Goal: Transaction & Acquisition: Book appointment/travel/reservation

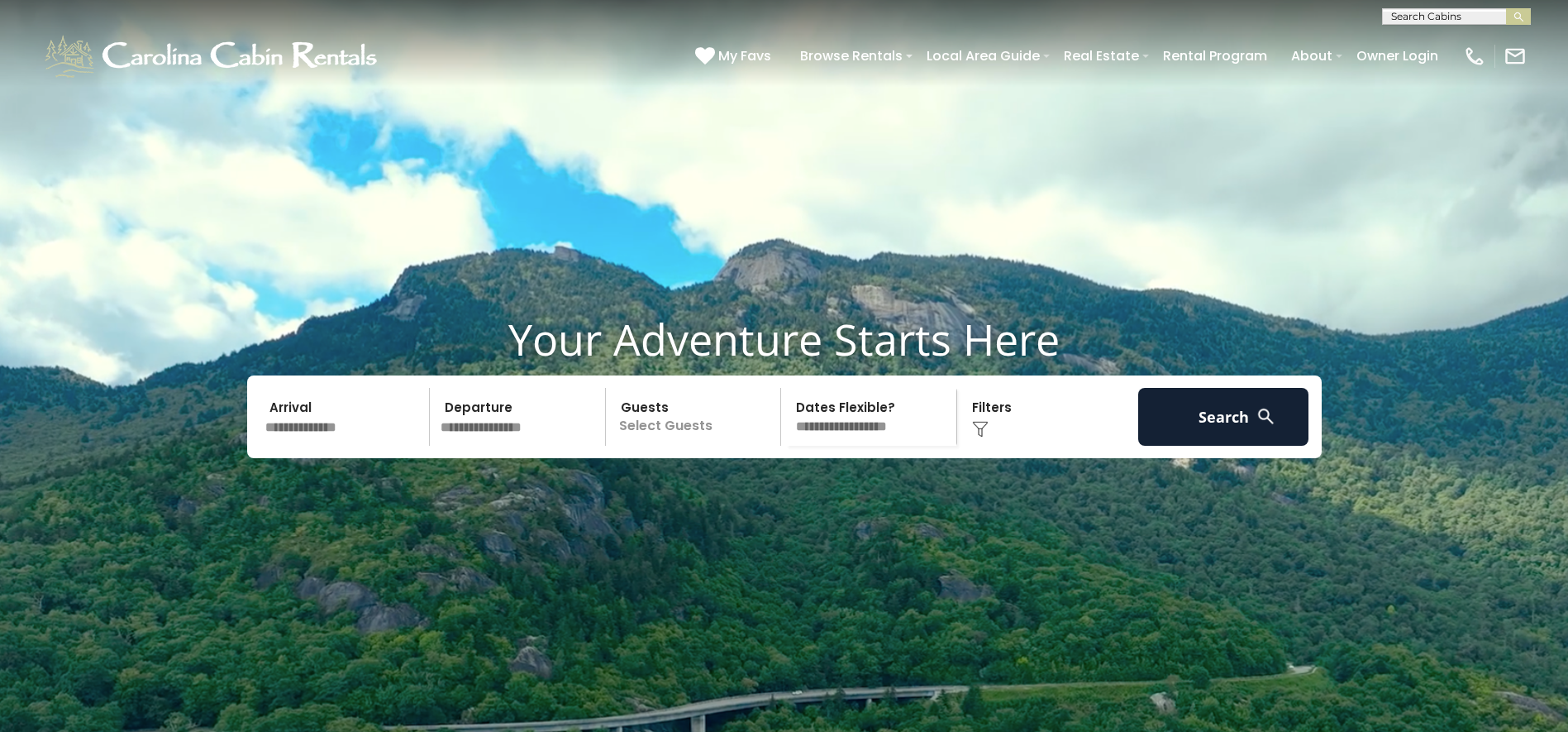
click at [326, 446] on input "text" at bounding box center [345, 417] width 171 height 58
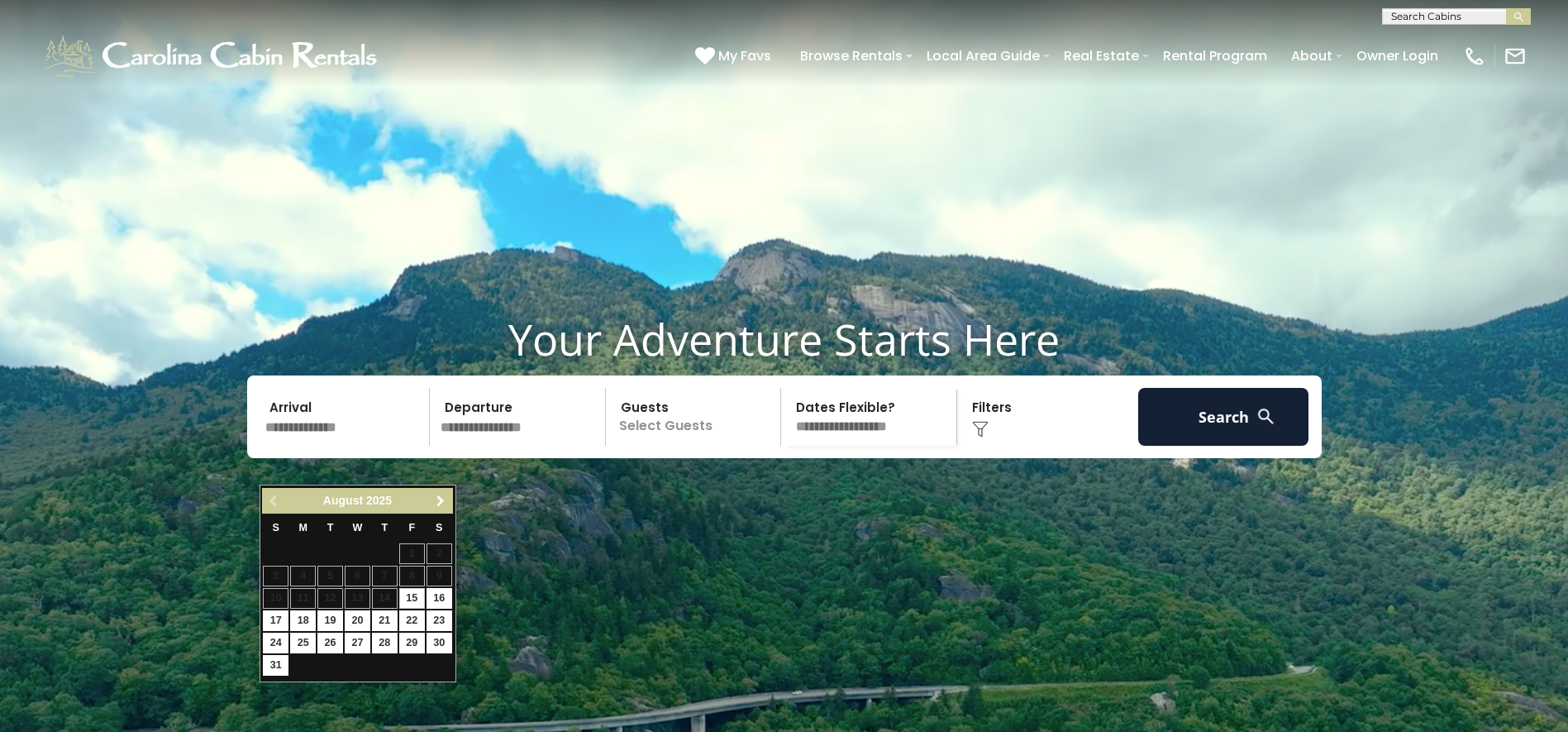
click at [439, 498] on span "Next" at bounding box center [440, 501] width 13 height 13
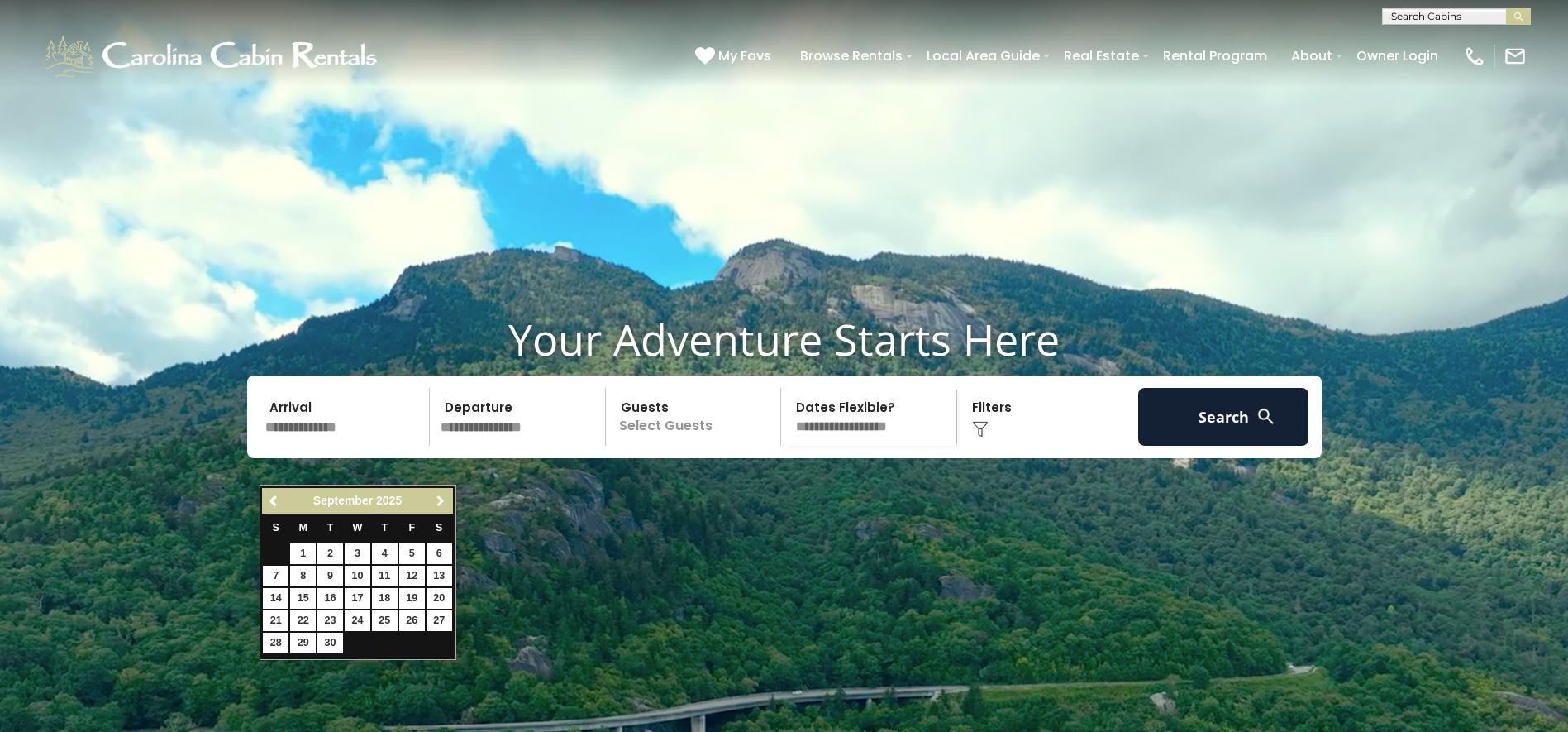
click at [439, 498] on span "Next" at bounding box center [440, 501] width 13 height 13
click at [273, 499] on span "Previous" at bounding box center [274, 501] width 13 height 13
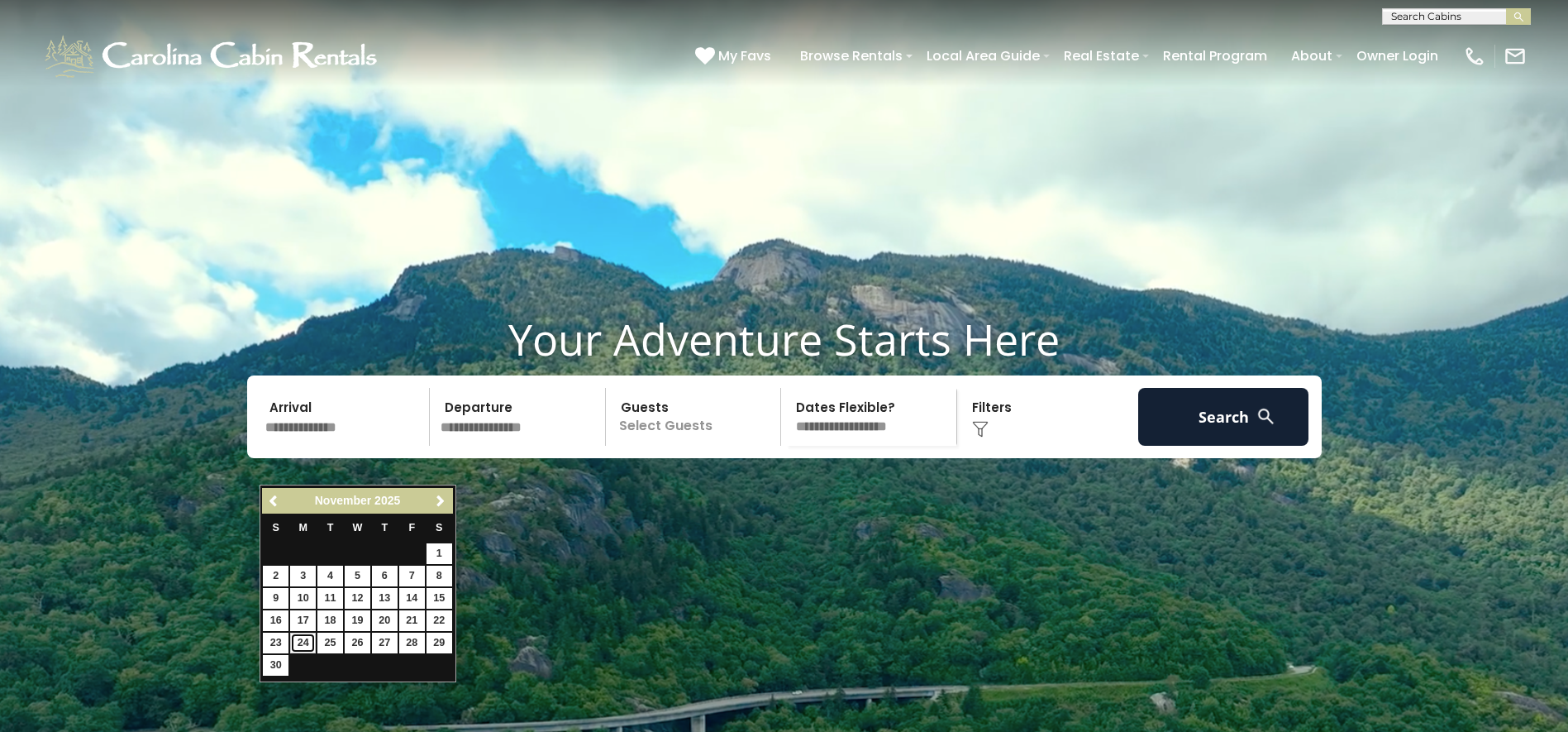
click at [304, 644] on link "24" at bounding box center [302, 643] width 25 height 21
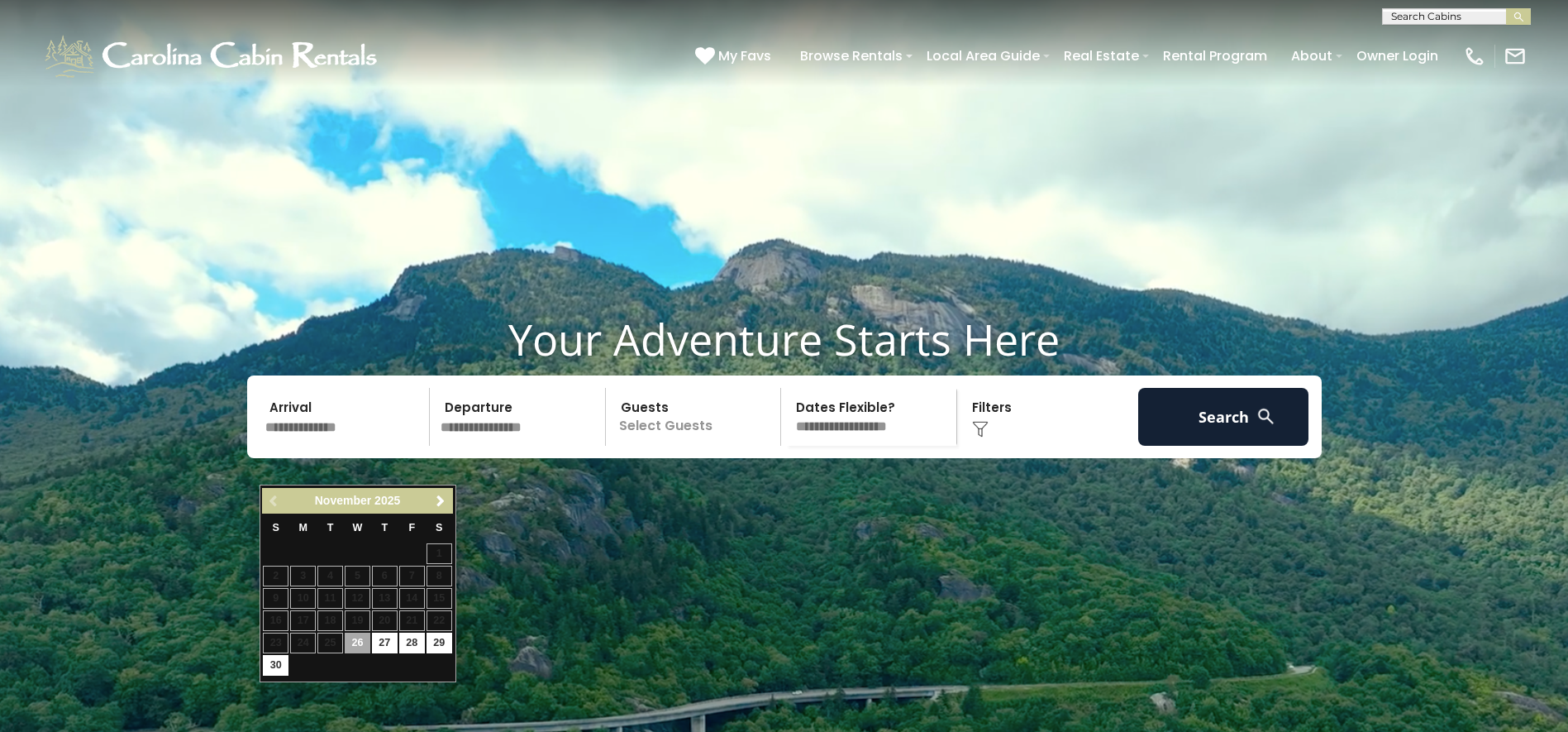
type input "********"
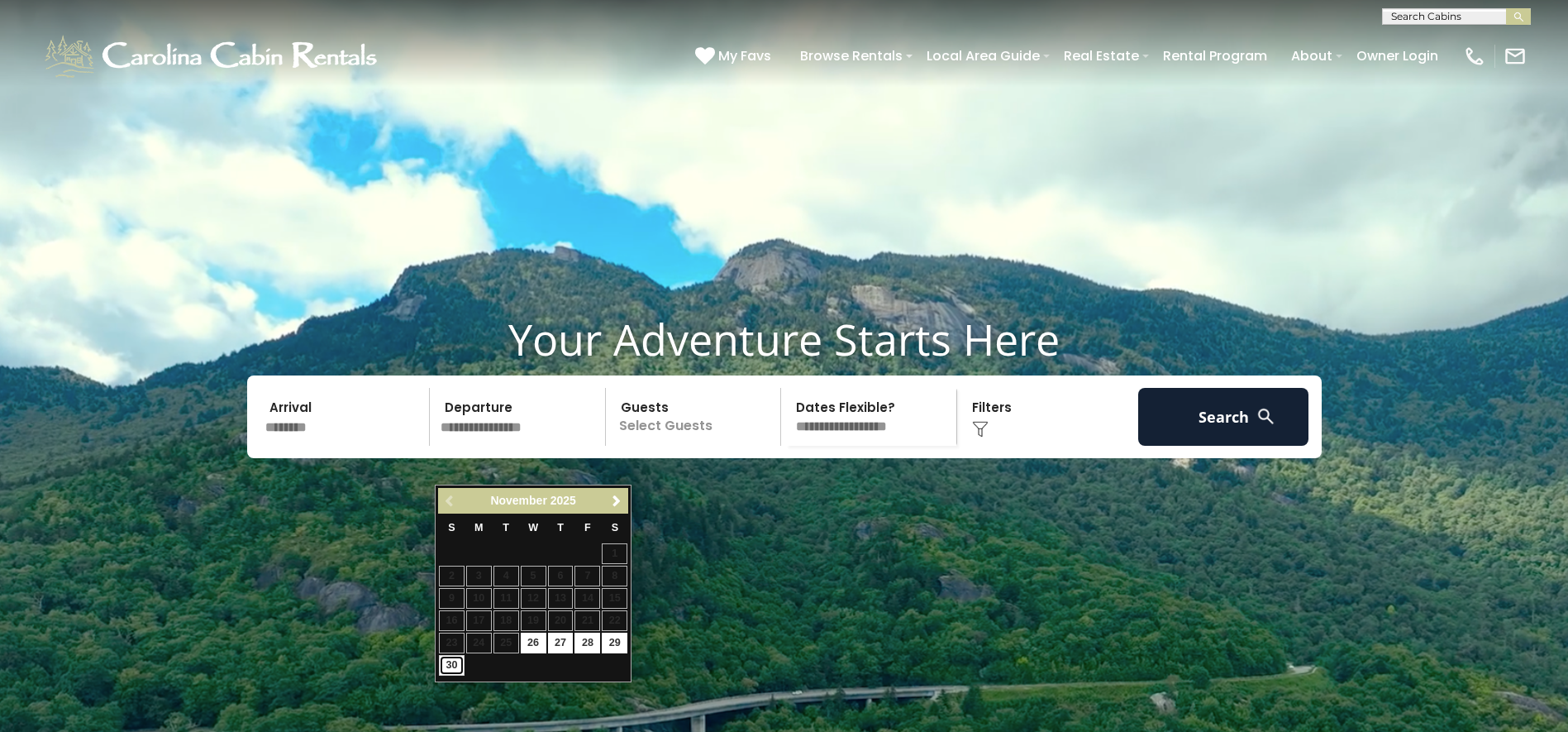
click at [457, 665] on link "30" at bounding box center [451, 665] width 25 height 21
type input "********"
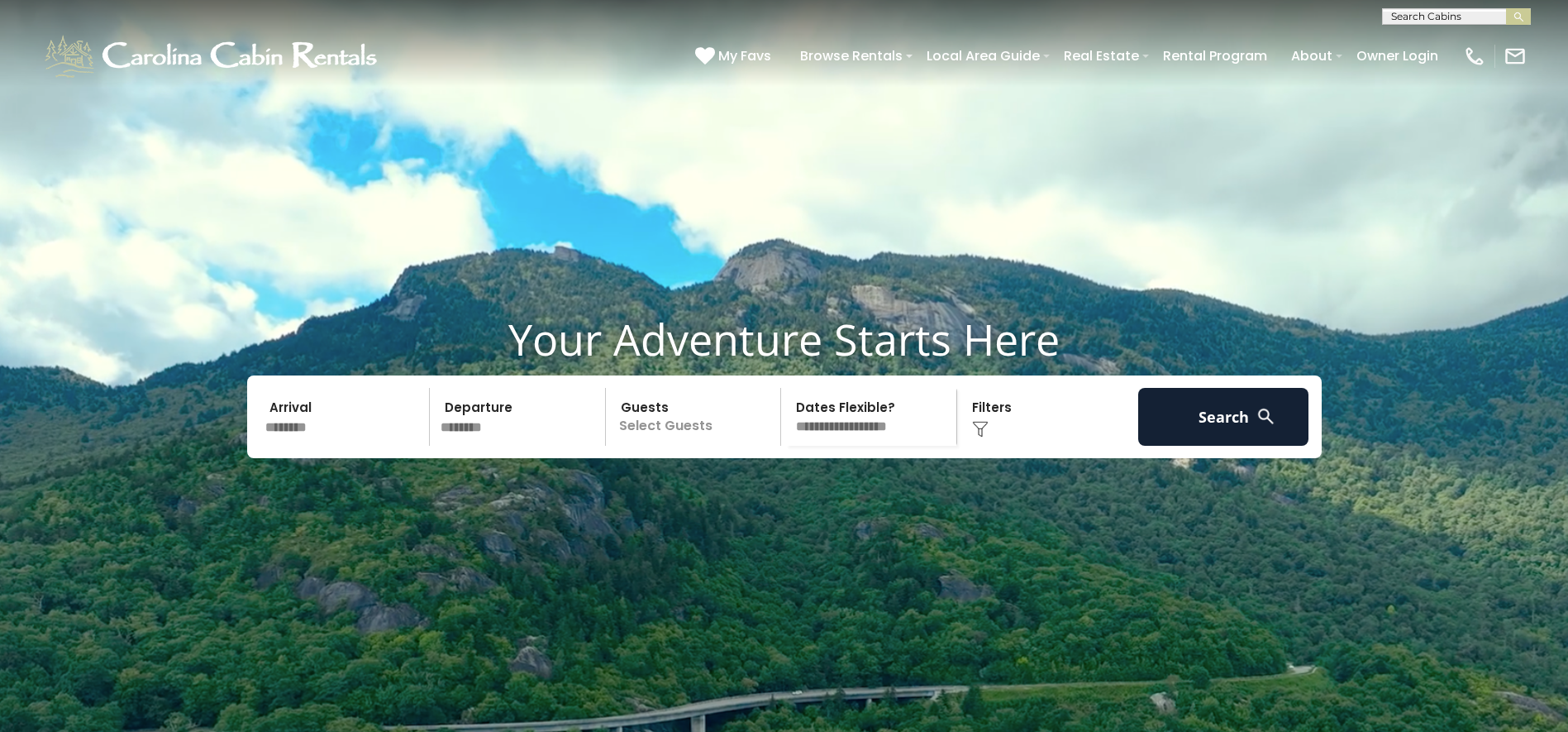
click at [723, 446] on p "Select Guests" at bounding box center [696, 417] width 171 height 58
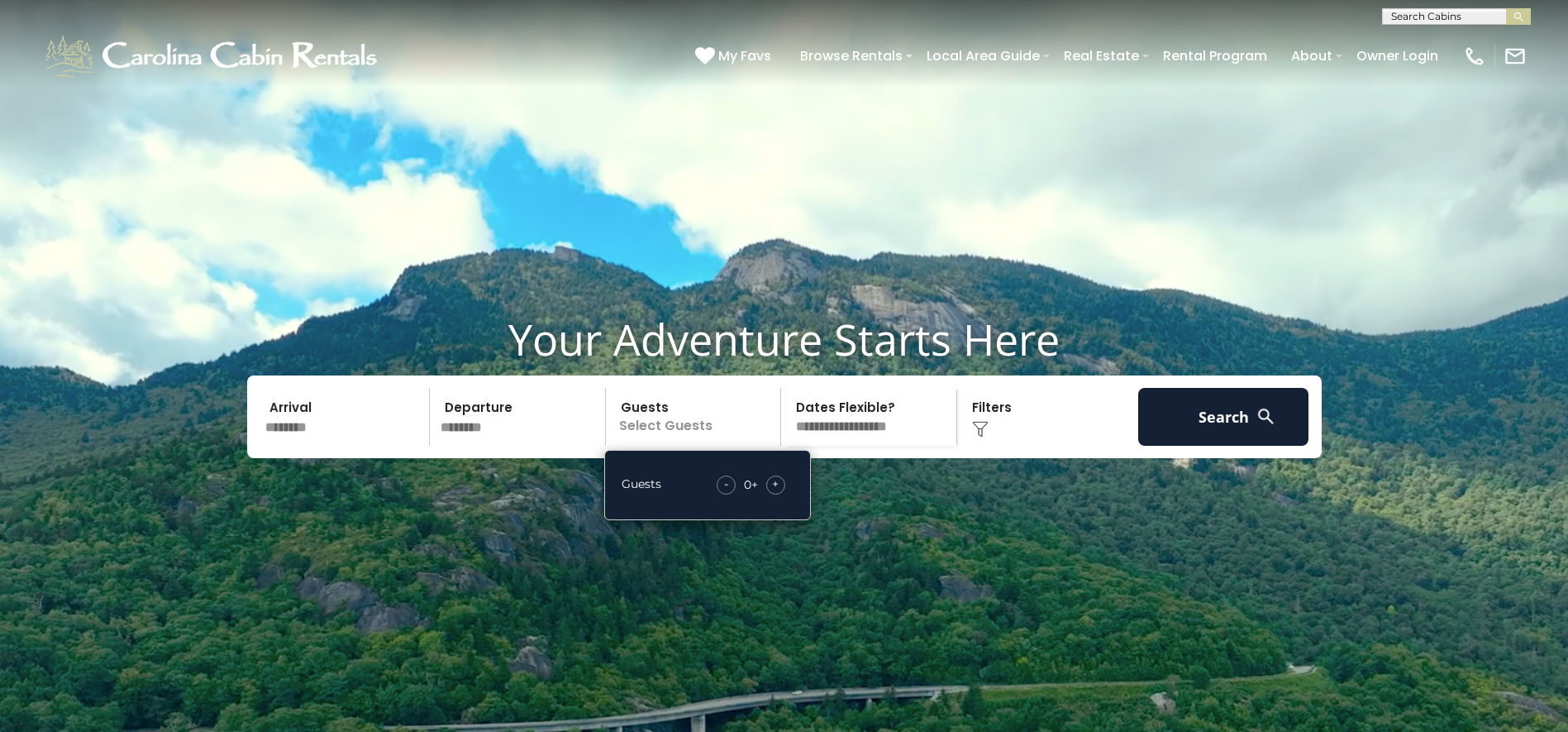
click at [780, 495] on div "+" at bounding box center [775, 485] width 19 height 19
click at [896, 446] on select "**********" at bounding box center [871, 417] width 171 height 58
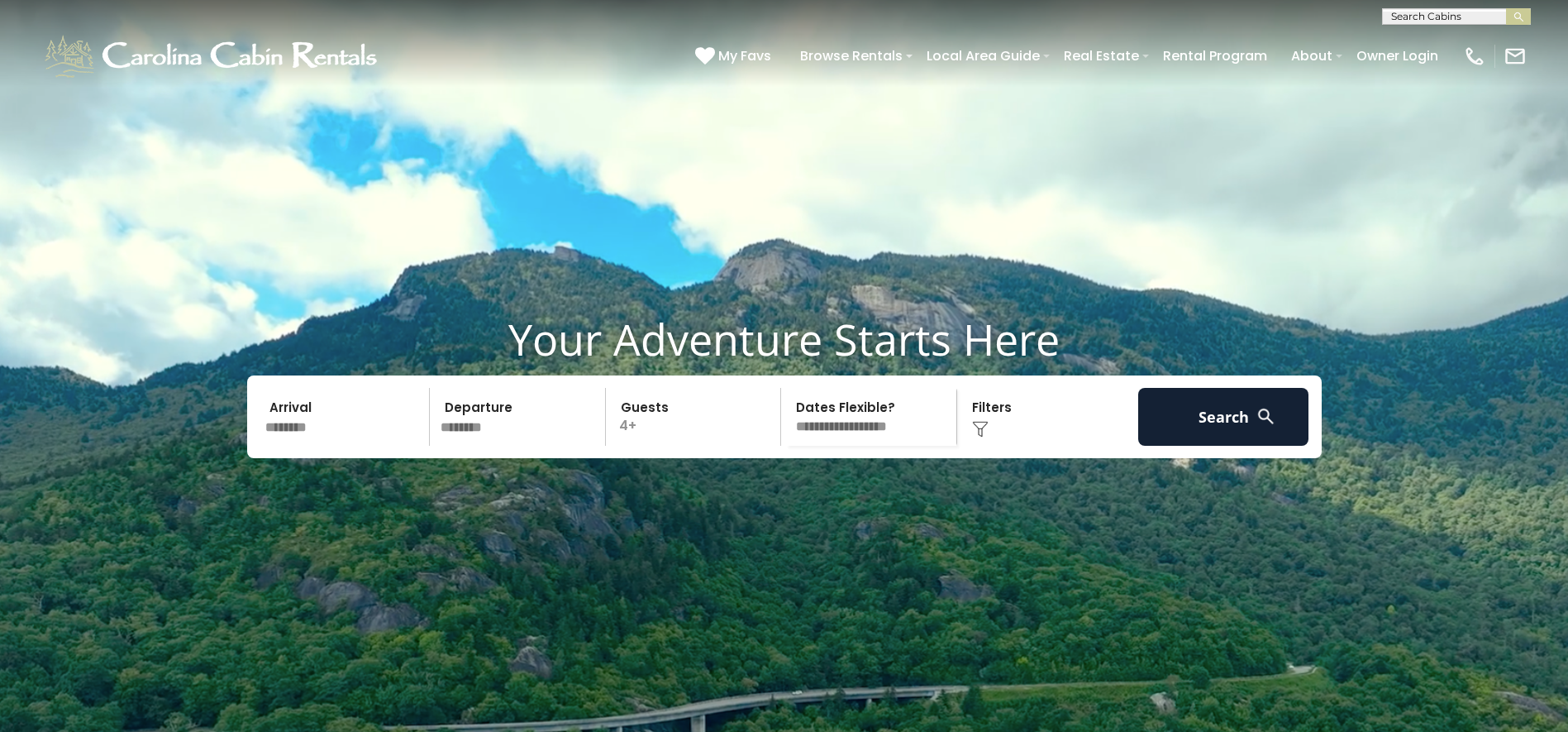
click at [896, 446] on select "**********" at bounding box center [871, 417] width 171 height 58
click at [991, 446] on div "Click to Choose" at bounding box center [1046, 417] width 171 height 58
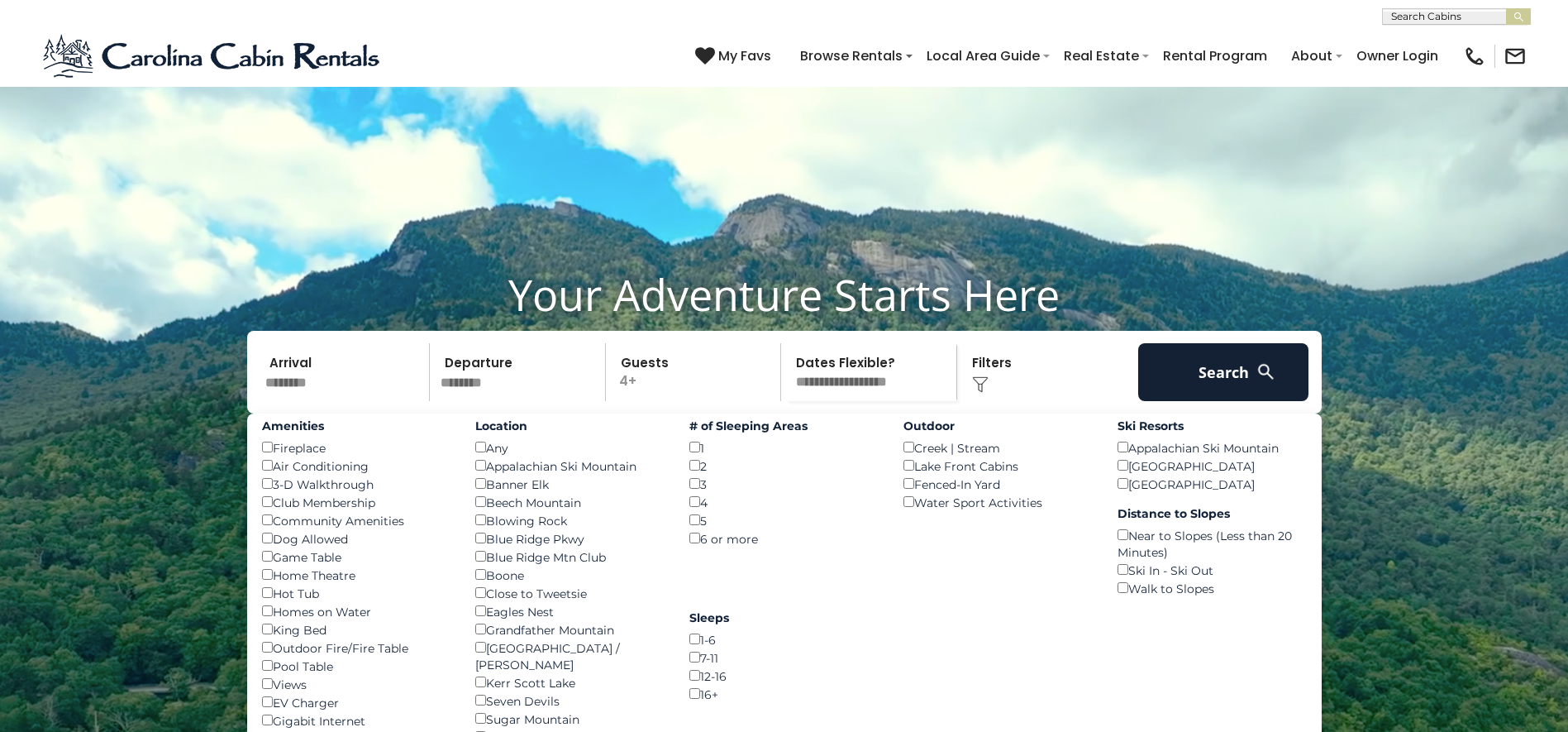
scroll to position [82, 0]
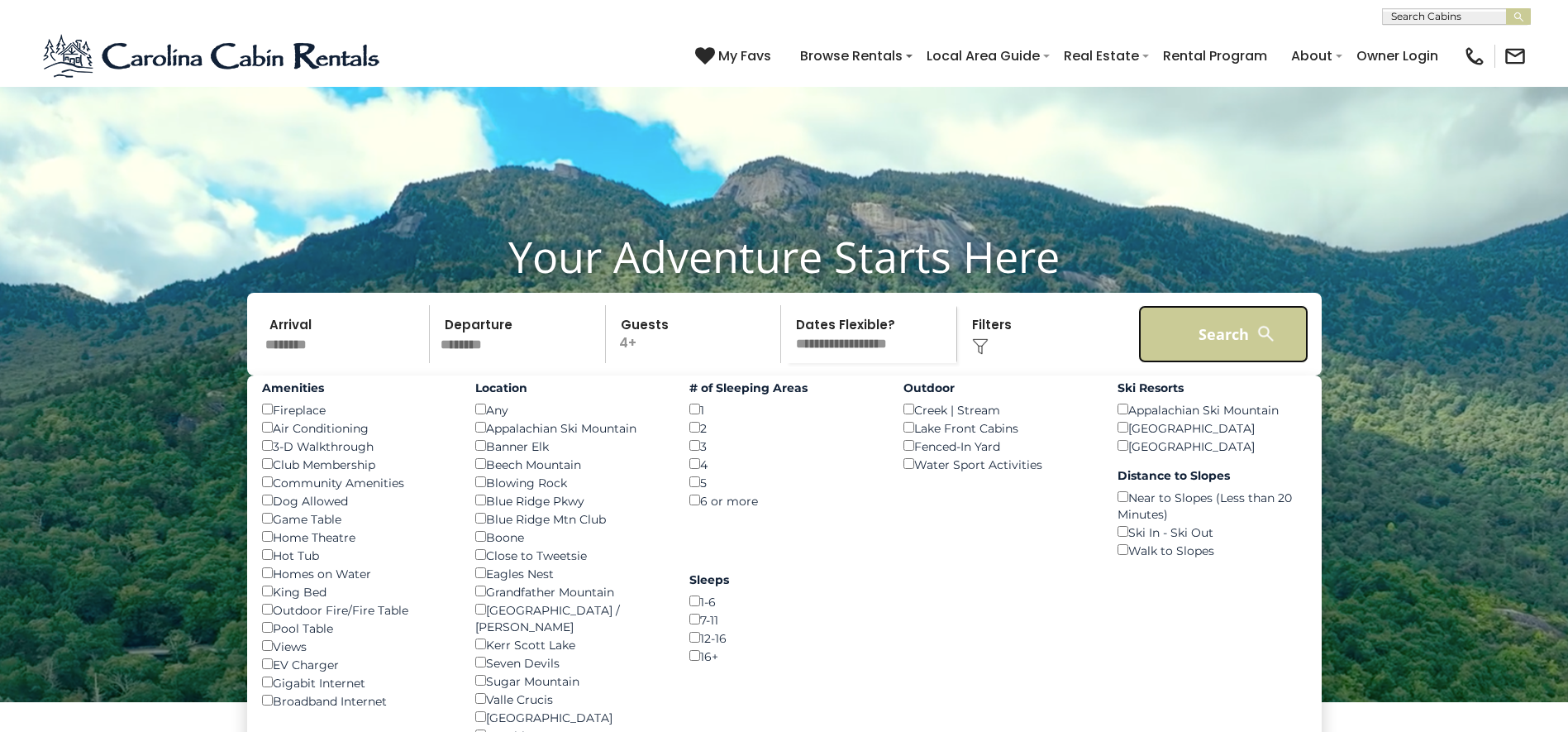
click at [1201, 363] on button "Search" at bounding box center [1222, 334] width 171 height 58
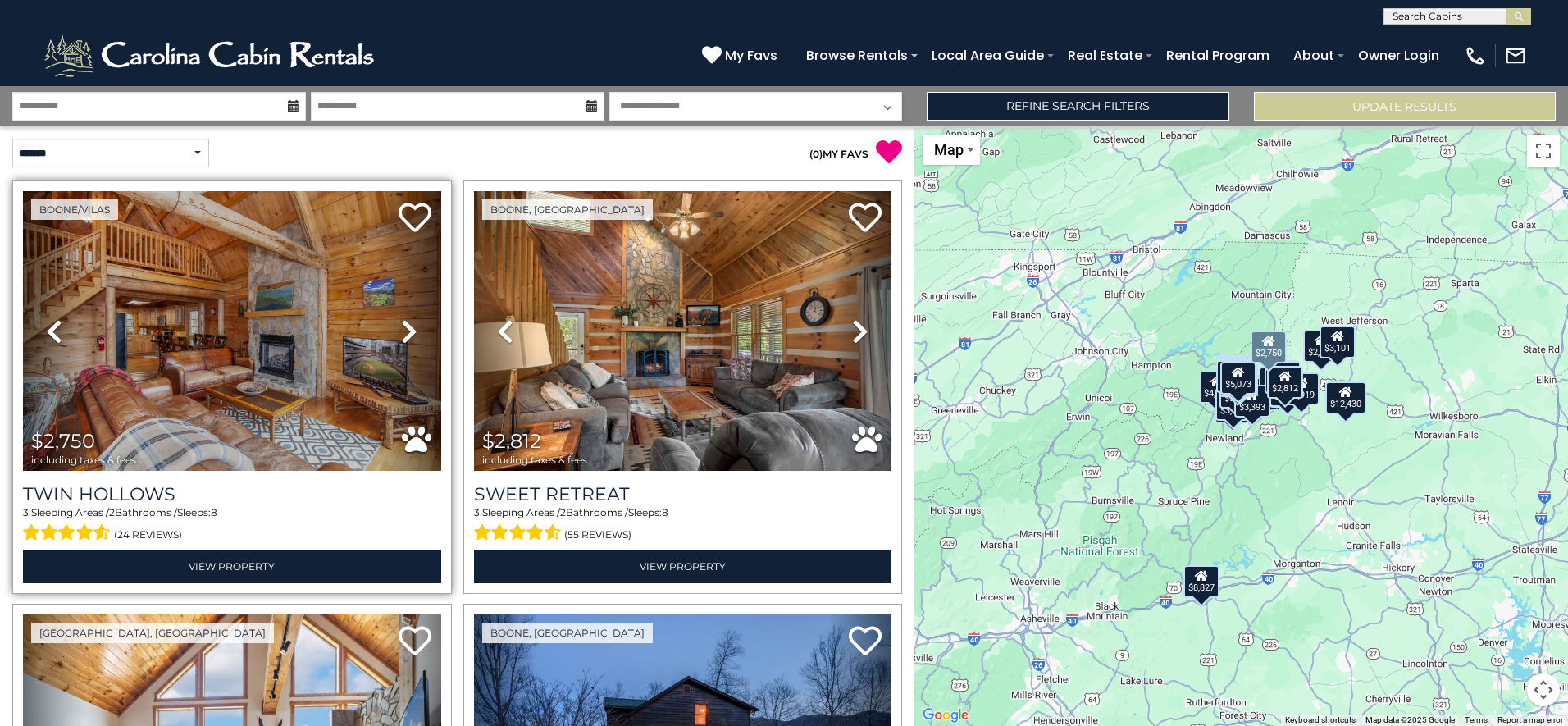
click at [394, 328] on link "Next" at bounding box center [409, 331] width 63 height 280
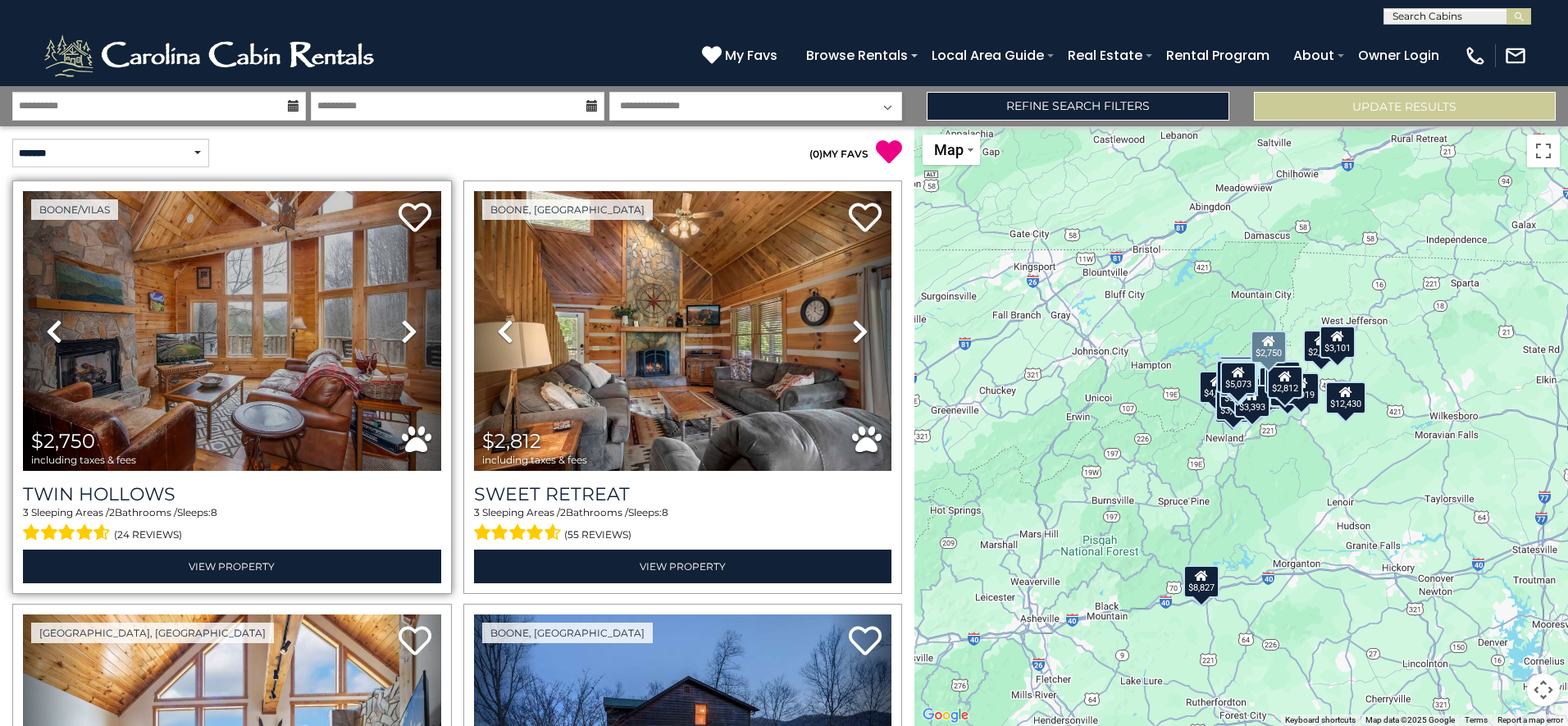
click at [394, 328] on link "Next" at bounding box center [409, 331] width 63 height 280
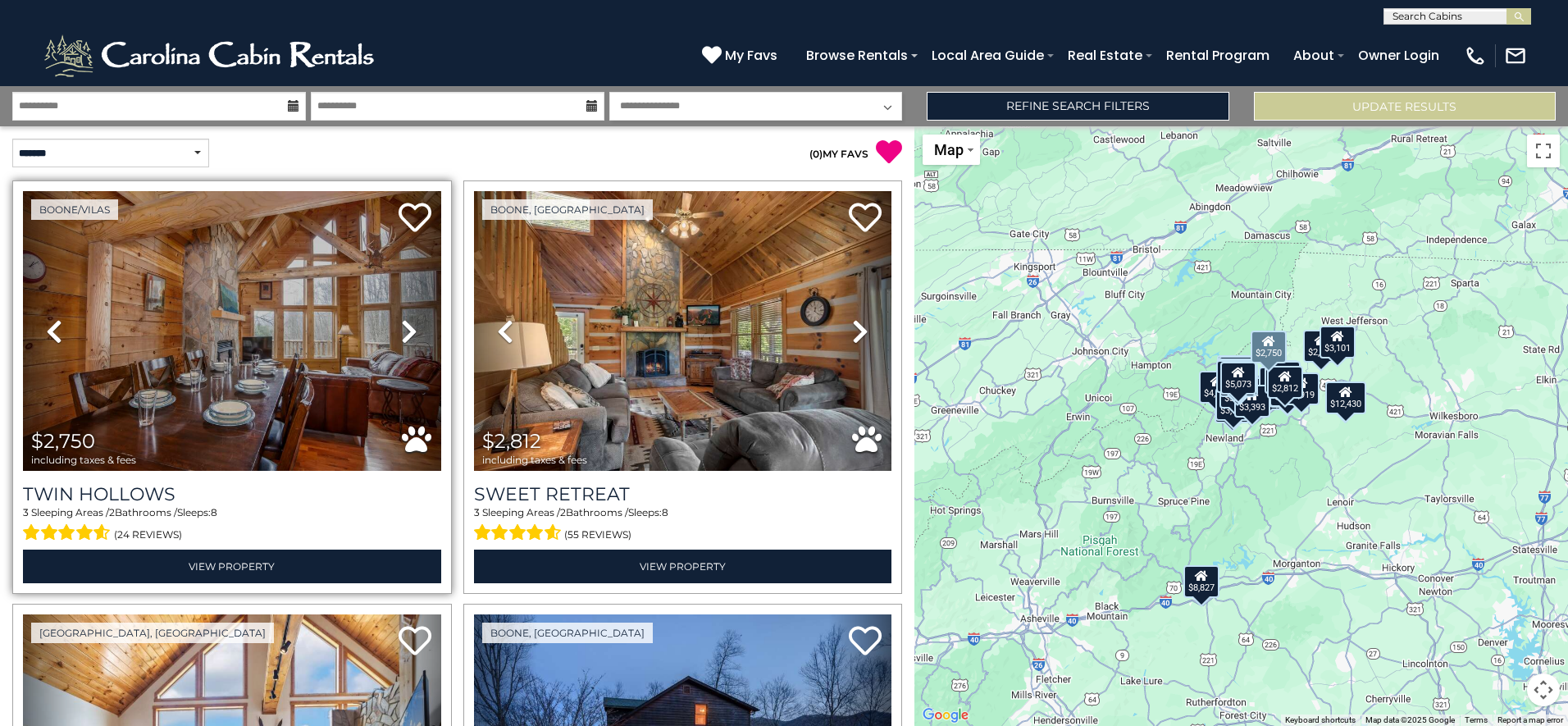
click at [394, 328] on link "Next" at bounding box center [409, 331] width 63 height 280
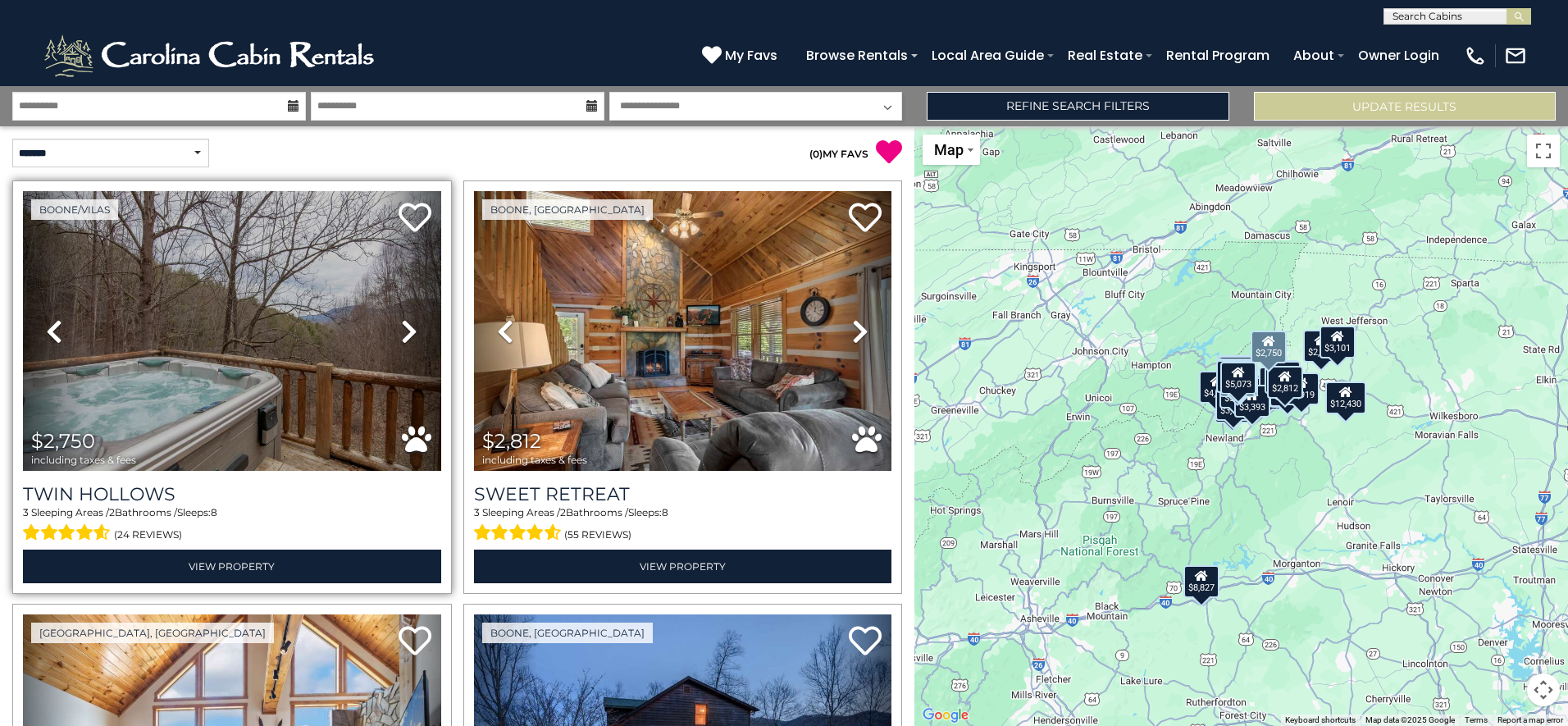
click at [394, 328] on link "Next" at bounding box center [409, 331] width 63 height 280
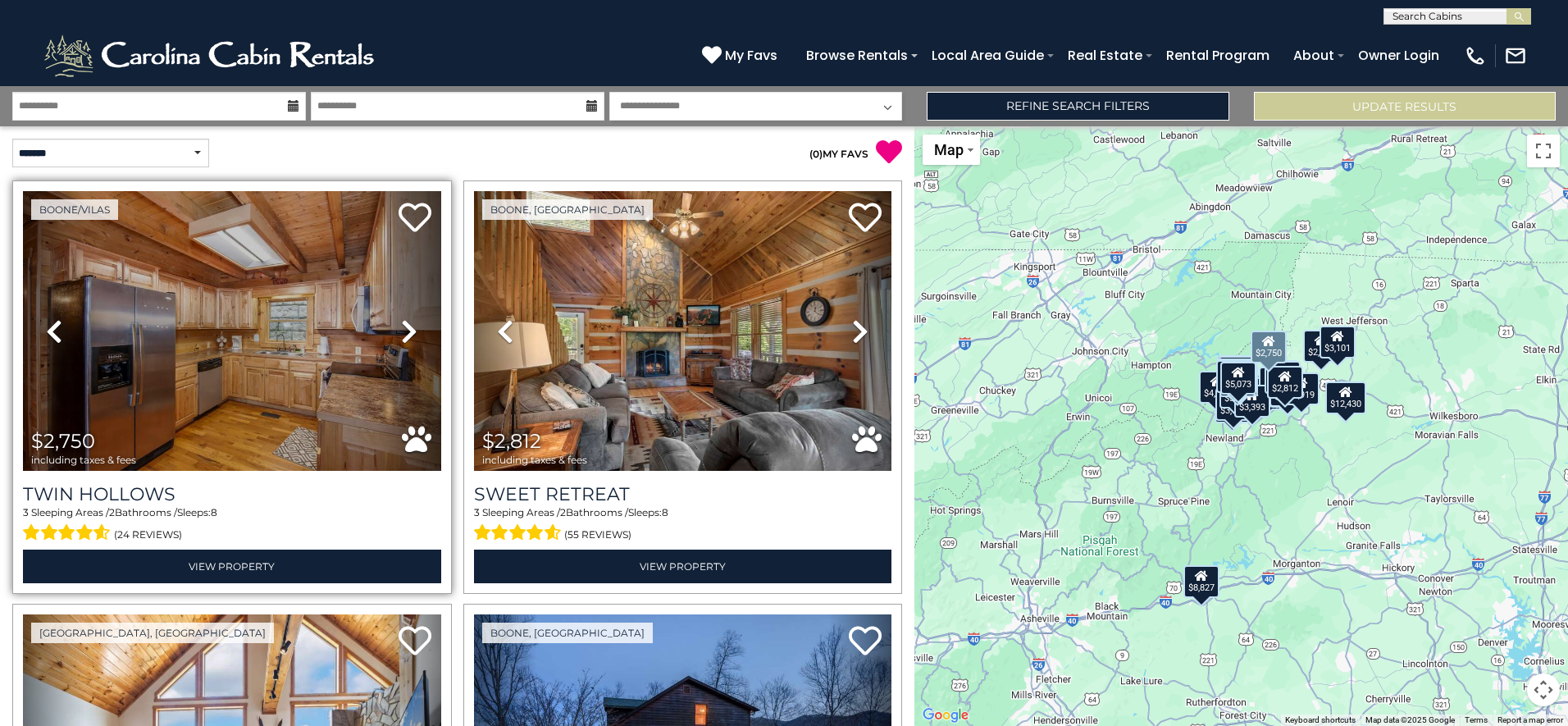
click at [394, 328] on link "Next" at bounding box center [409, 331] width 63 height 280
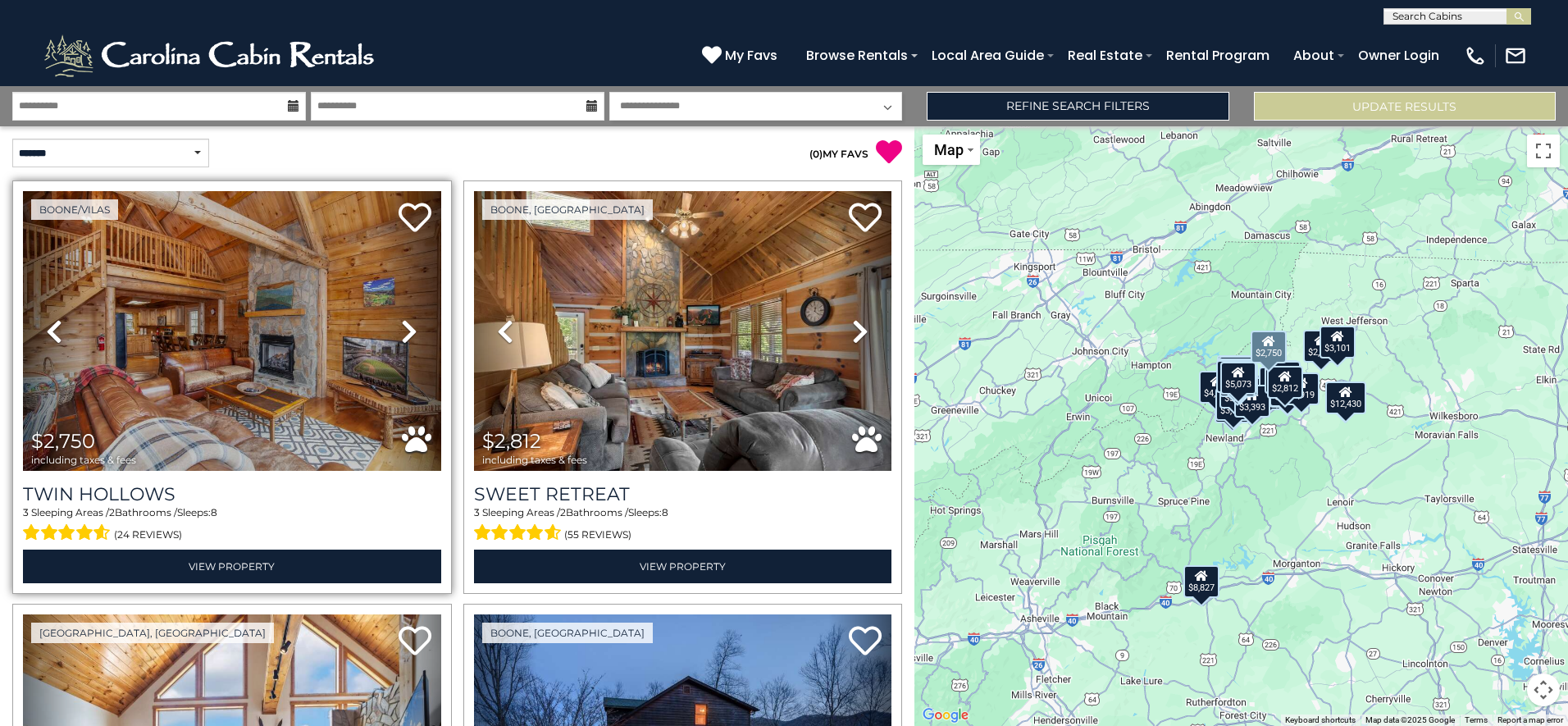
click at [394, 328] on link "Next" at bounding box center [409, 331] width 63 height 280
